Goal: Task Accomplishment & Management: Manage account settings

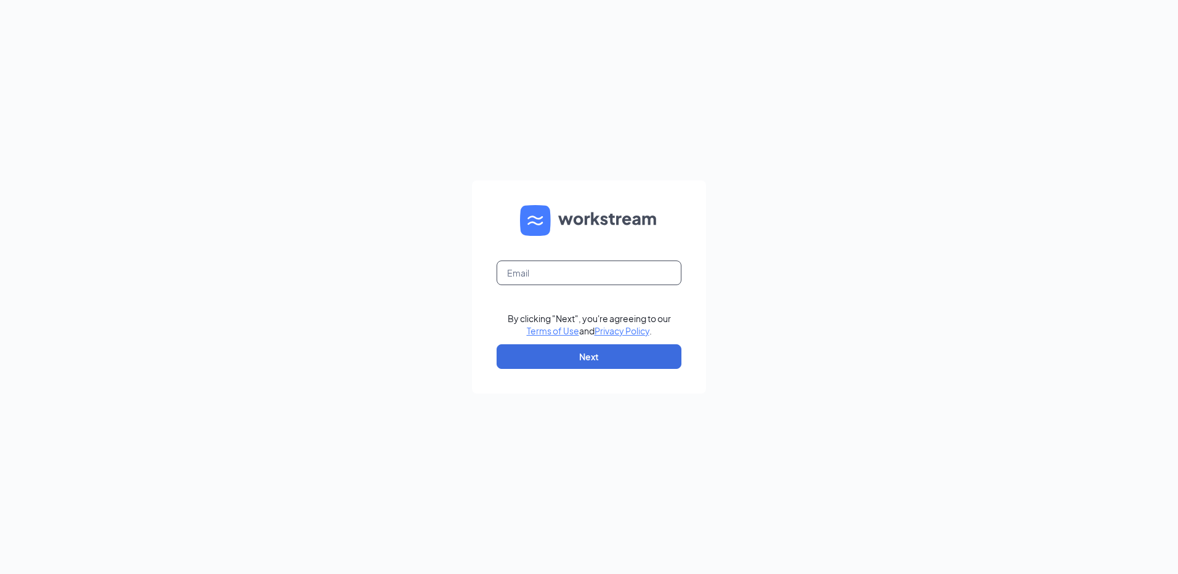
click at [562, 277] on input "text" at bounding box center [589, 273] width 185 height 25
type input "bermudarun46901@zaxbys.com"
click at [576, 351] on button "Next" at bounding box center [589, 356] width 185 height 25
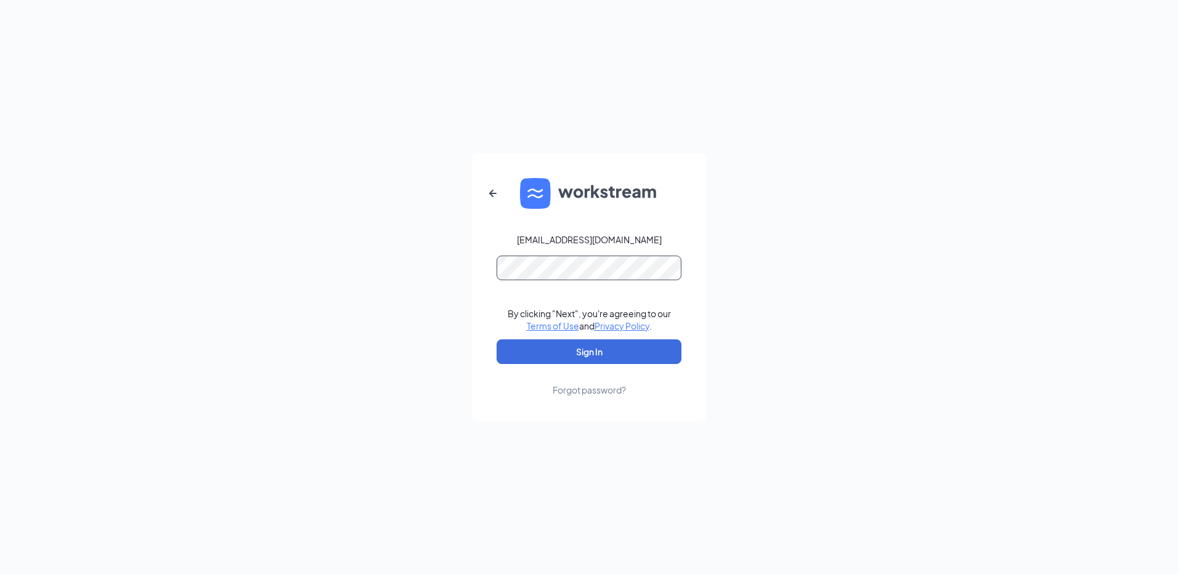
click at [497, 340] on button "Sign In" at bounding box center [589, 352] width 185 height 25
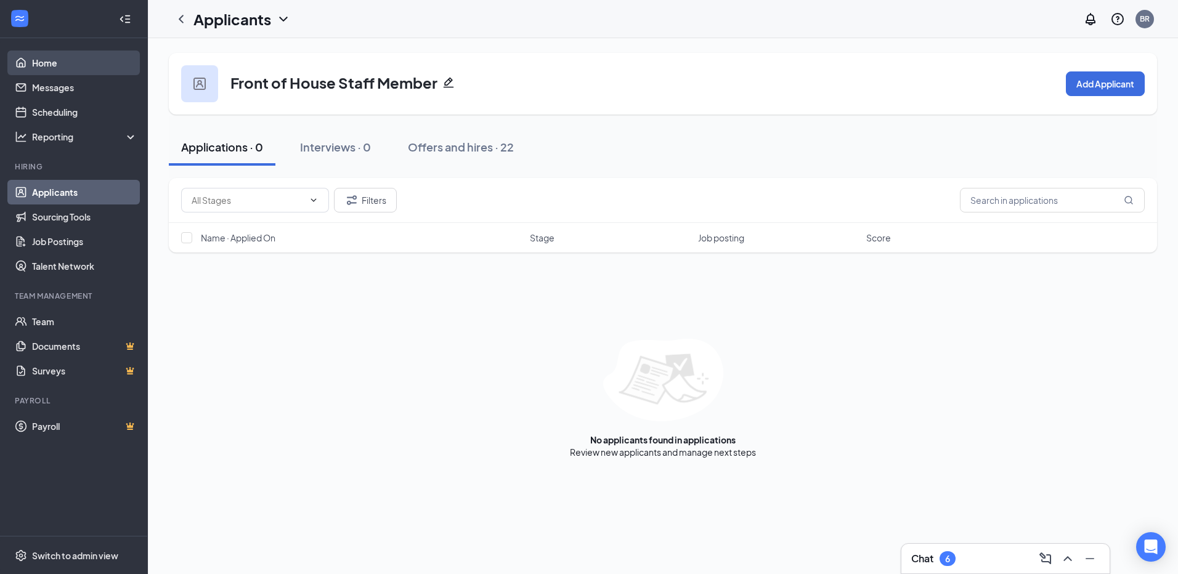
click at [54, 68] on link "Home" at bounding box center [84, 63] width 105 height 25
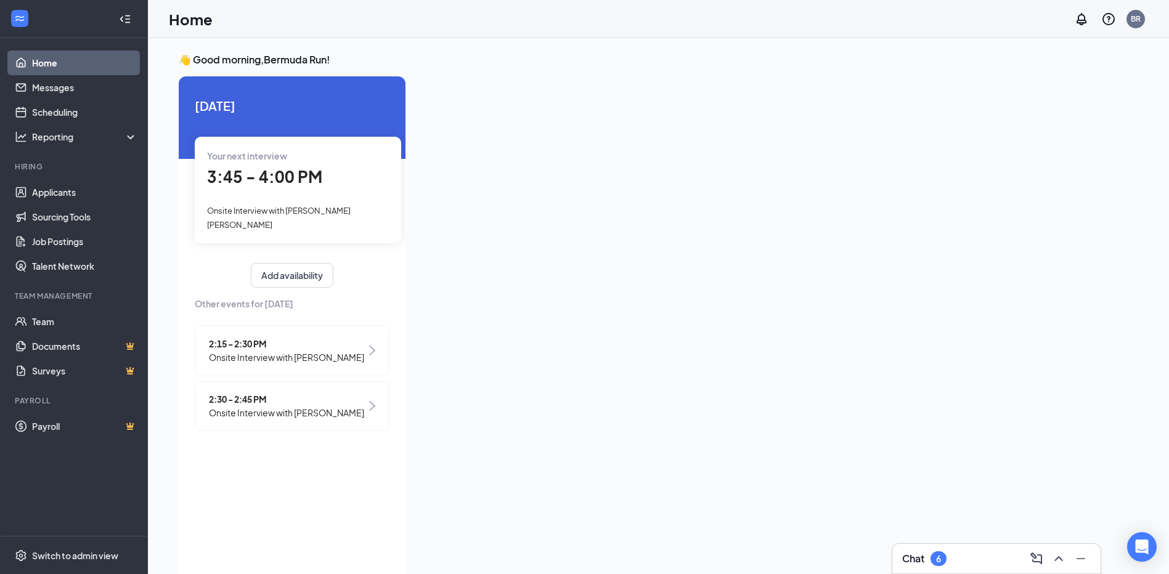
click at [255, 173] on span "3:45 - 4:00 PM" at bounding box center [264, 176] width 115 height 20
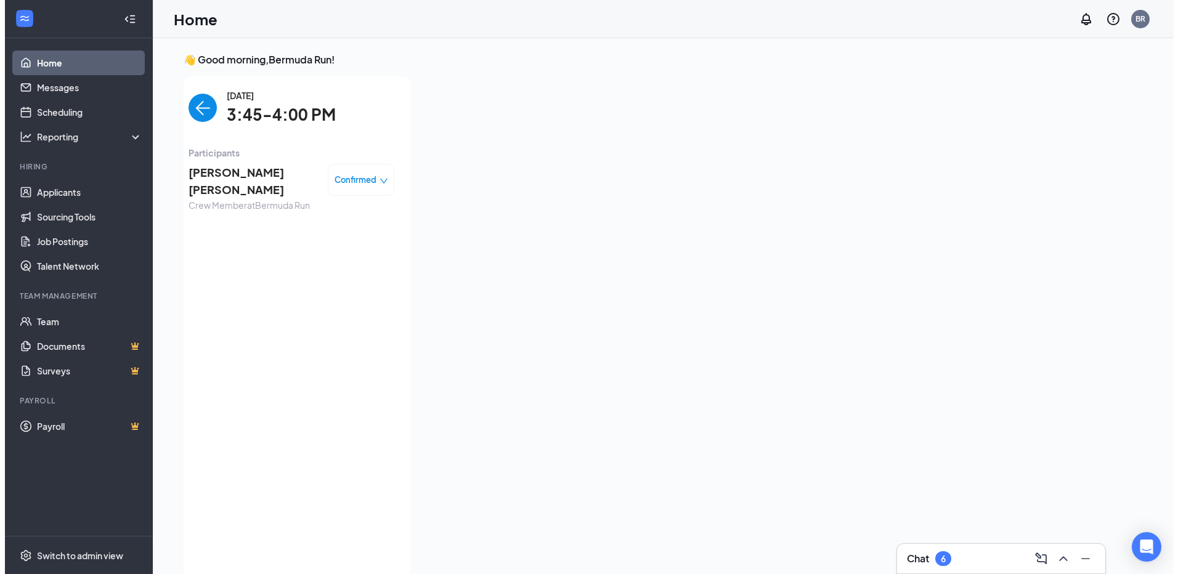
scroll to position [5, 0]
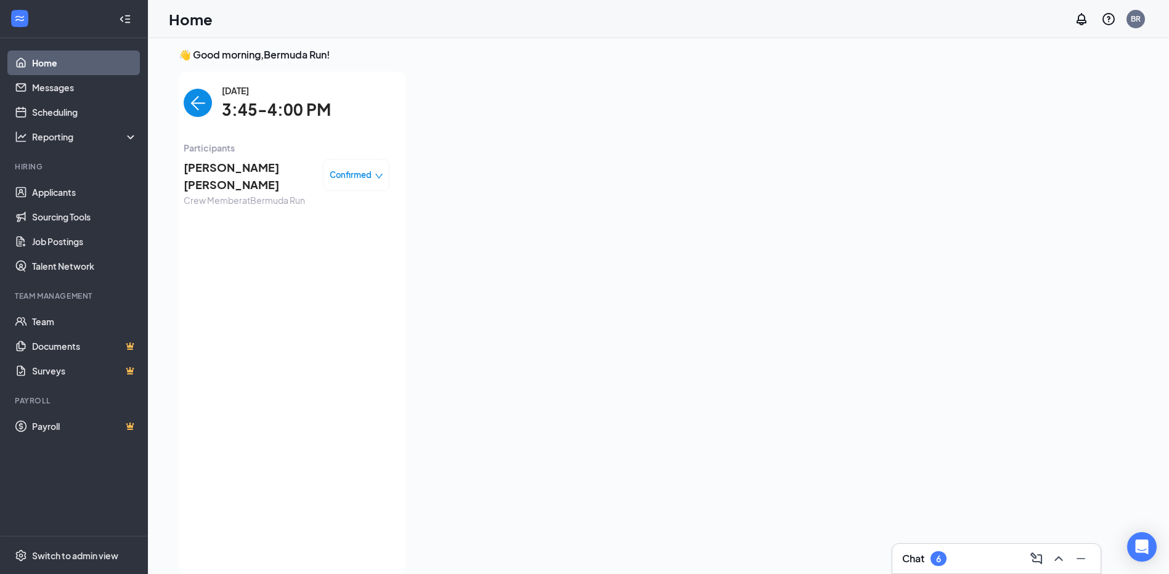
click at [237, 166] on span "[PERSON_NAME] [PERSON_NAME]" at bounding box center [248, 176] width 129 height 35
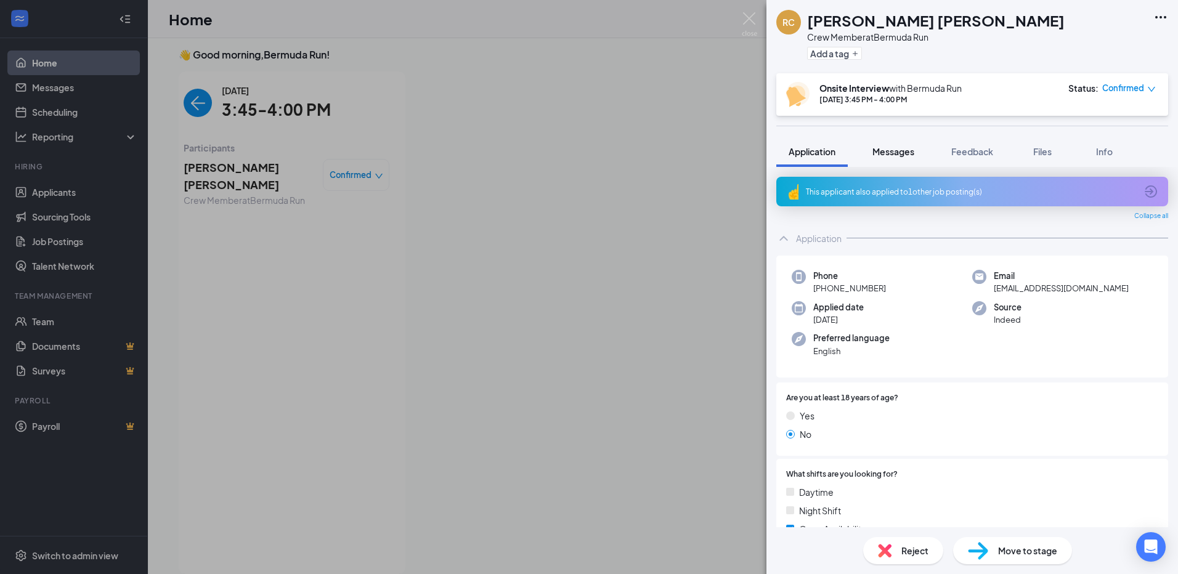
click at [912, 155] on span "Messages" at bounding box center [894, 151] width 42 height 11
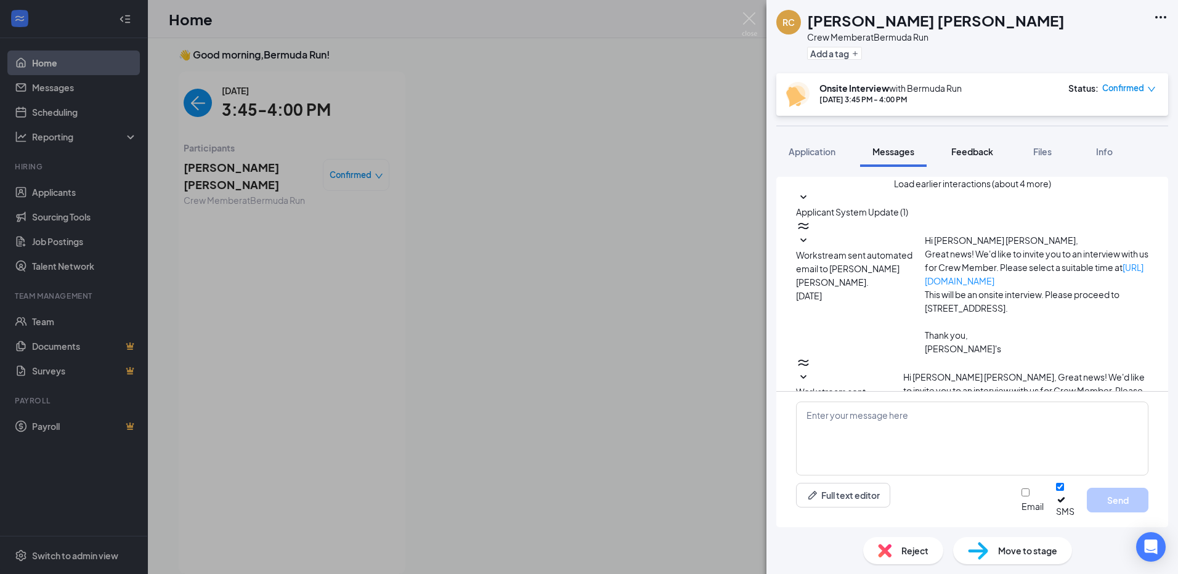
click at [969, 152] on span "Feedback" at bounding box center [972, 151] width 42 height 11
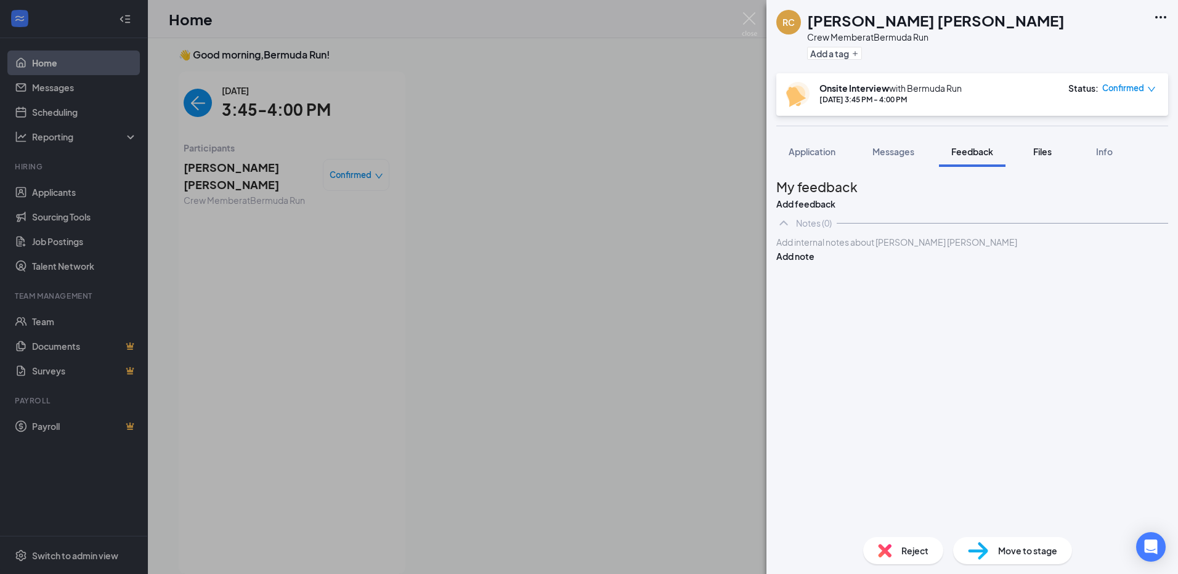
click at [1051, 157] on div "Files" at bounding box center [1042, 151] width 25 height 12
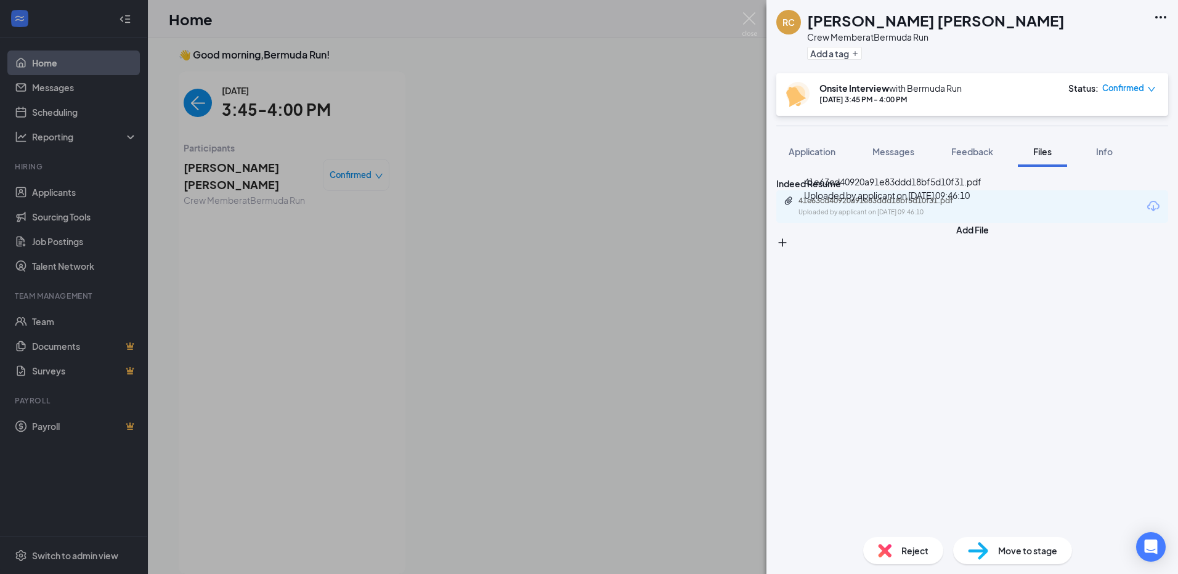
click at [903, 218] on div "Uploaded by applicant on [DATE] 09:46:10" at bounding box center [891, 213] width 185 height 10
click at [815, 147] on span "Application" at bounding box center [812, 151] width 47 height 11
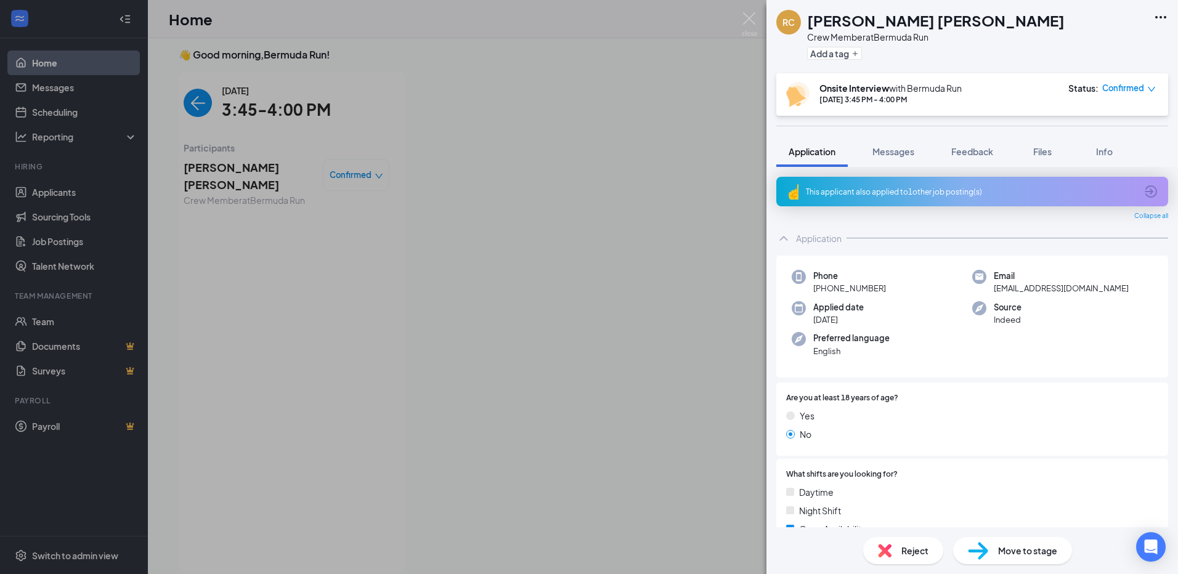
click at [656, 279] on div "RC [PERSON_NAME] [PERSON_NAME] Crew Member at [GEOGRAPHIC_DATA] Run Add a tag O…" at bounding box center [589, 287] width 1178 height 574
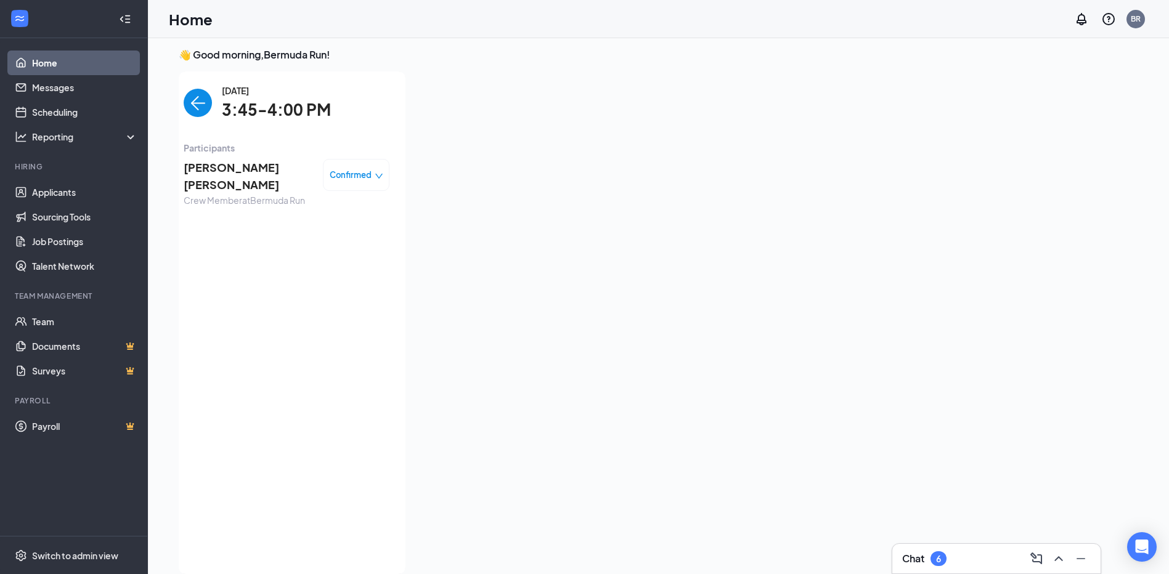
click at [41, 61] on link "Home" at bounding box center [84, 63] width 105 height 25
click at [216, 169] on span "[PERSON_NAME] [PERSON_NAME]" at bounding box center [248, 176] width 129 height 35
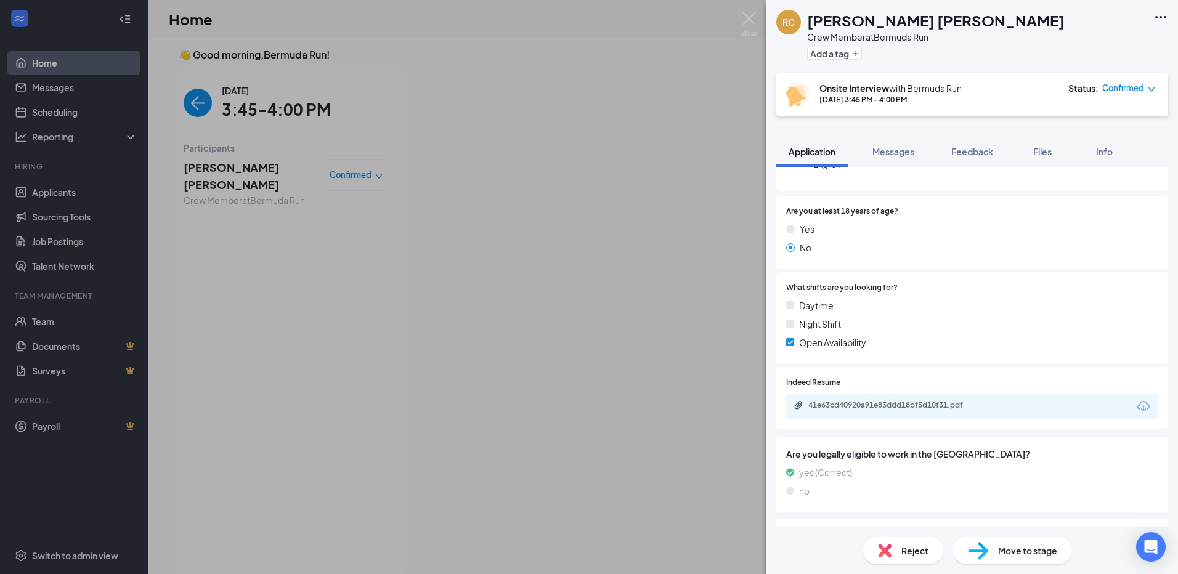
scroll to position [185, 0]
